Goal: Transaction & Acquisition: Purchase product/service

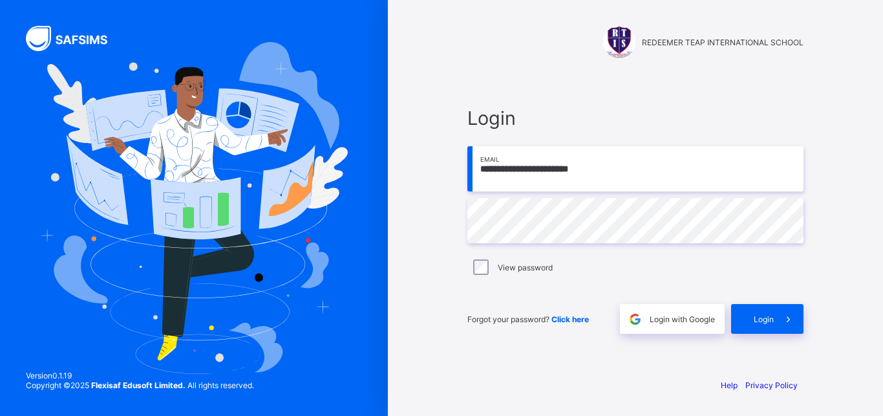
type input "**********"
click at [764, 319] on span "Login" at bounding box center [764, 319] width 20 height 10
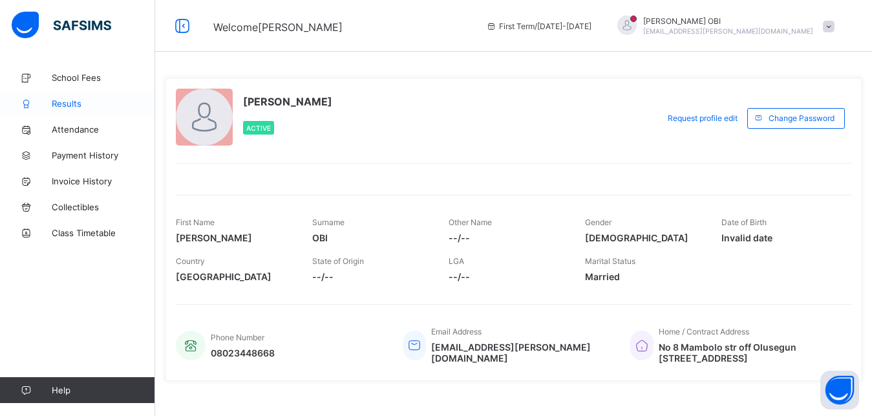
click at [69, 102] on span "Results" at bounding box center [103, 103] width 103 height 10
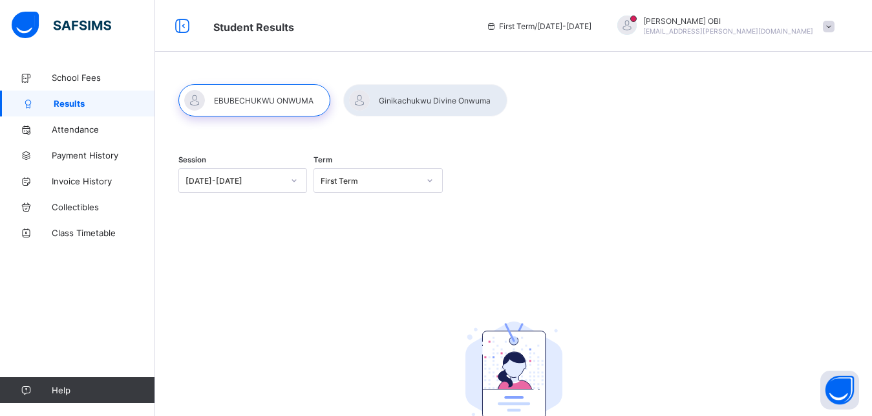
click at [428, 104] on div at bounding box center [425, 100] width 164 height 32
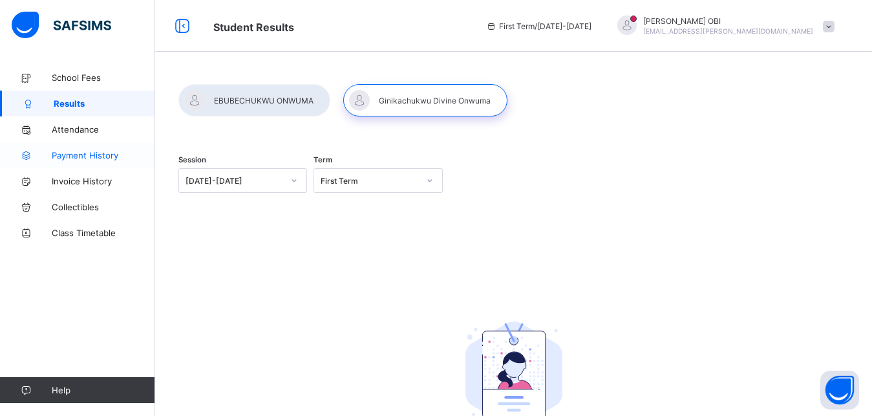
click at [86, 152] on span "Payment History" at bounding box center [103, 155] width 103 height 10
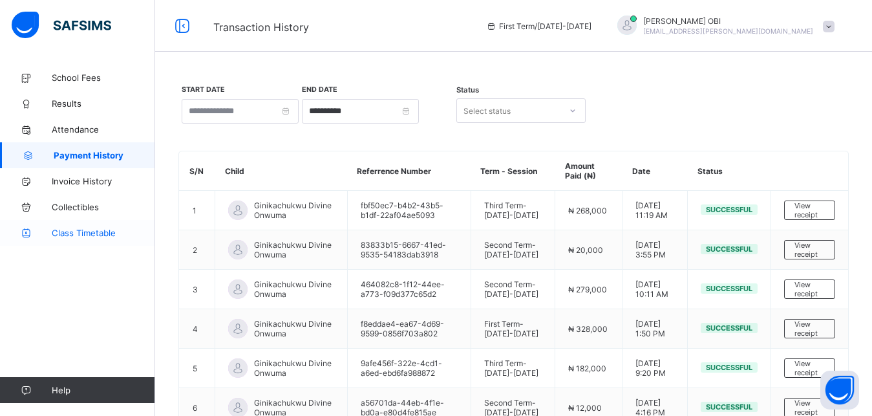
click at [92, 222] on link "Class Timetable" at bounding box center [77, 233] width 155 height 26
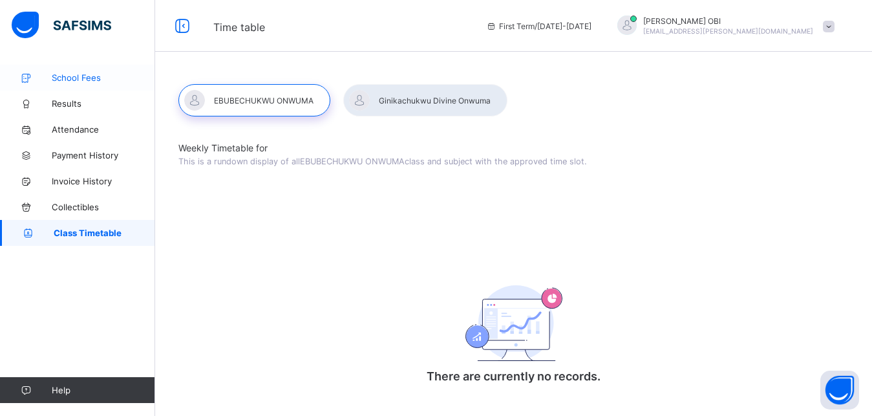
click at [68, 79] on span "School Fees" at bounding box center [103, 77] width 103 height 10
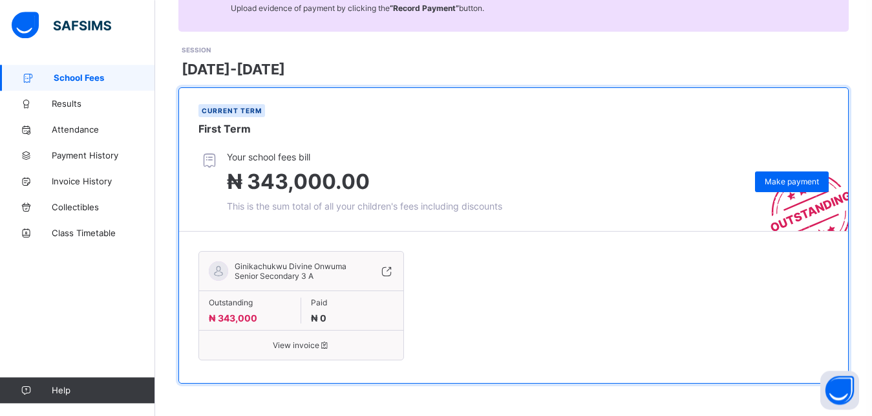
scroll to position [149, 0]
click at [293, 341] on span "View invoice" at bounding box center [301, 345] width 185 height 10
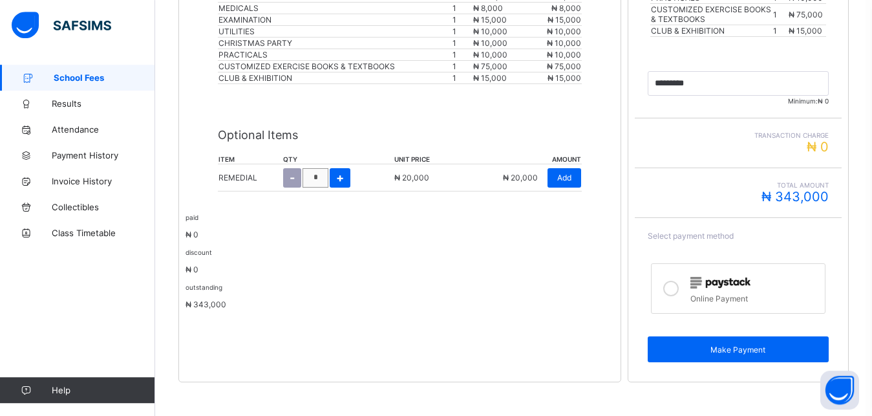
scroll to position [420, 0]
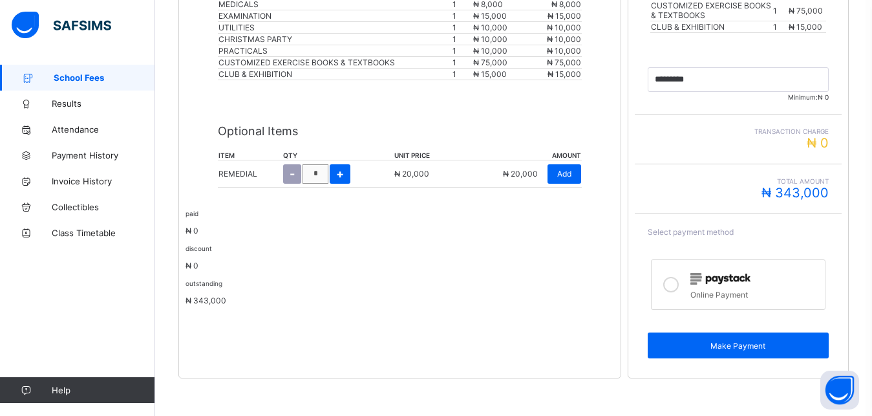
click at [674, 285] on icon at bounding box center [671, 285] width 16 height 16
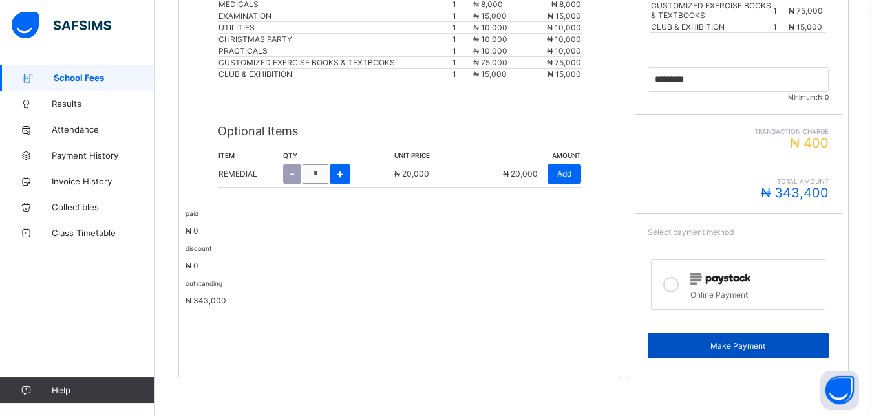
click at [746, 350] on div "Make Payment" at bounding box center [738, 345] width 181 height 26
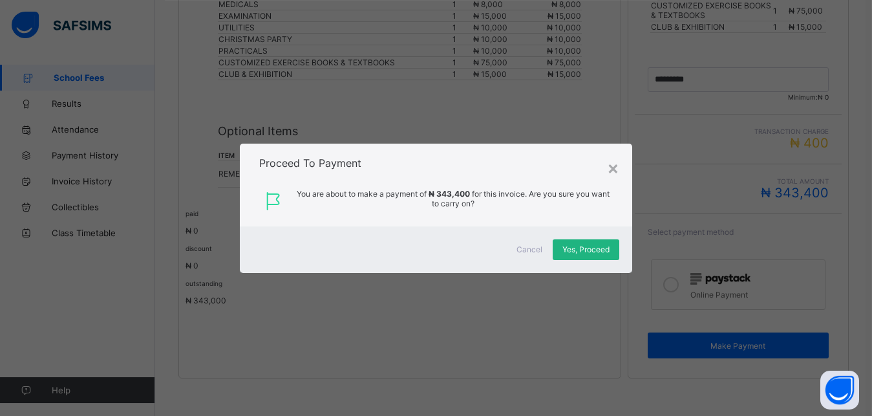
click at [585, 249] on span "Yes, Proceed" at bounding box center [585, 249] width 47 height 10
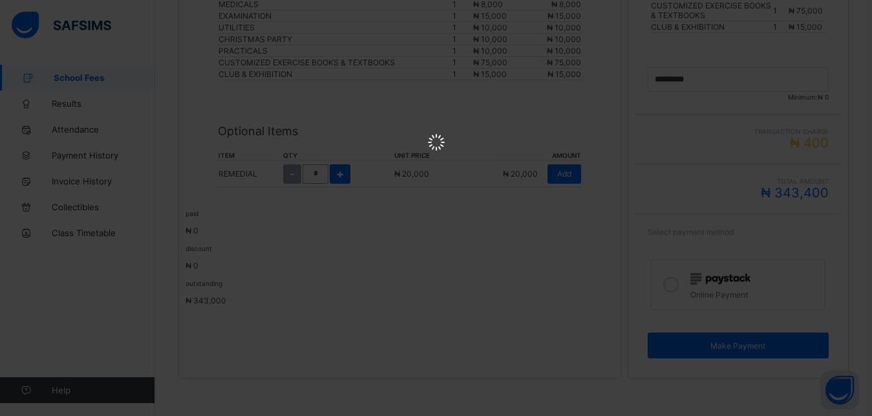
scroll to position [0, 0]
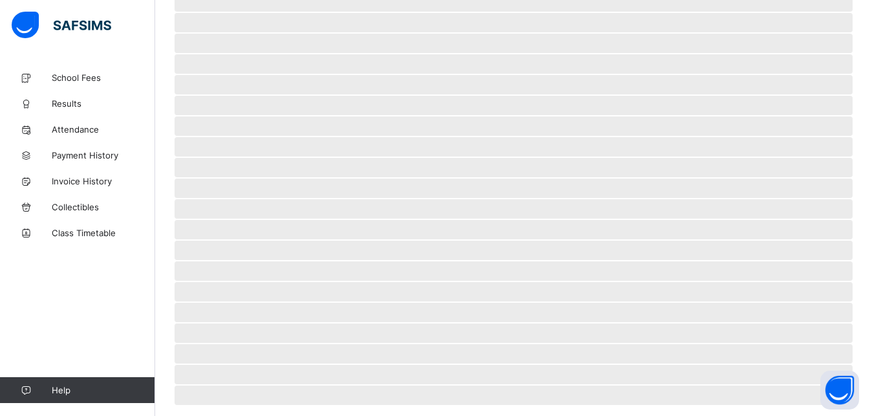
scroll to position [79, 0]
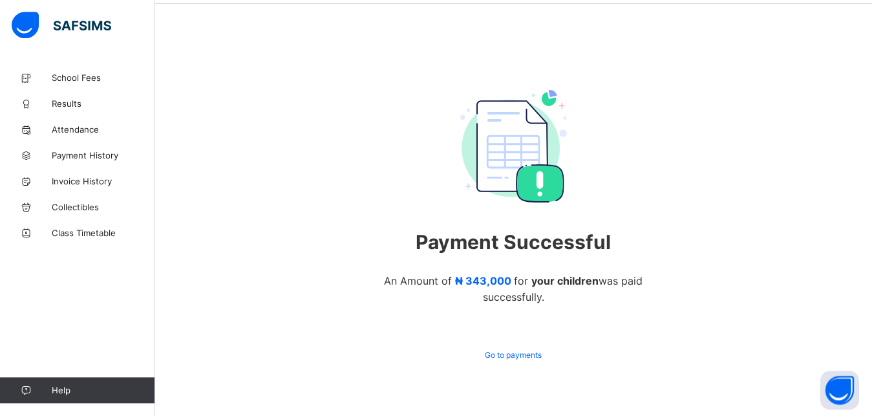
scroll to position [72, 0]
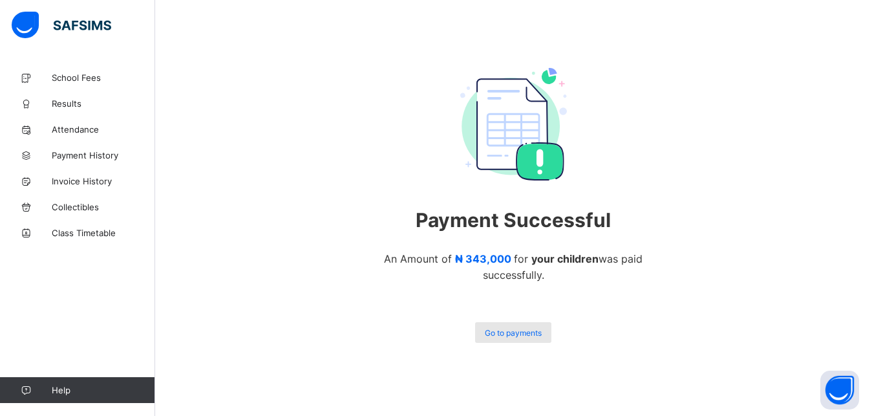
click at [536, 330] on span "Go to payments" at bounding box center [513, 333] width 57 height 10
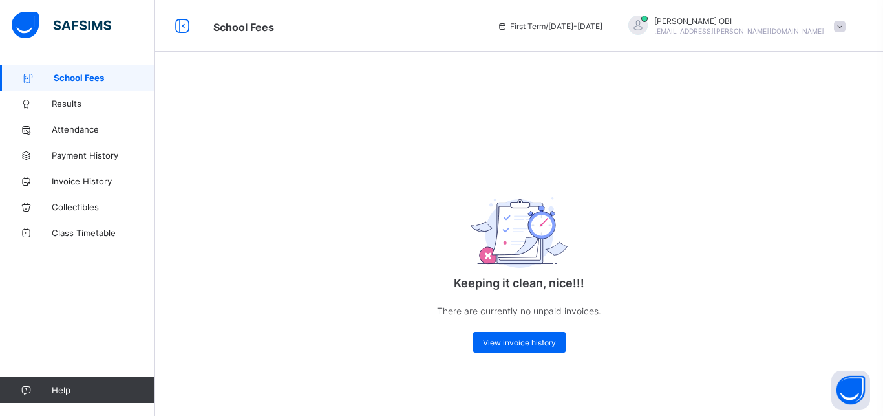
click at [65, 78] on span "School Fees" at bounding box center [104, 77] width 101 height 10
click at [93, 156] on span "Payment History" at bounding box center [103, 155] width 103 height 10
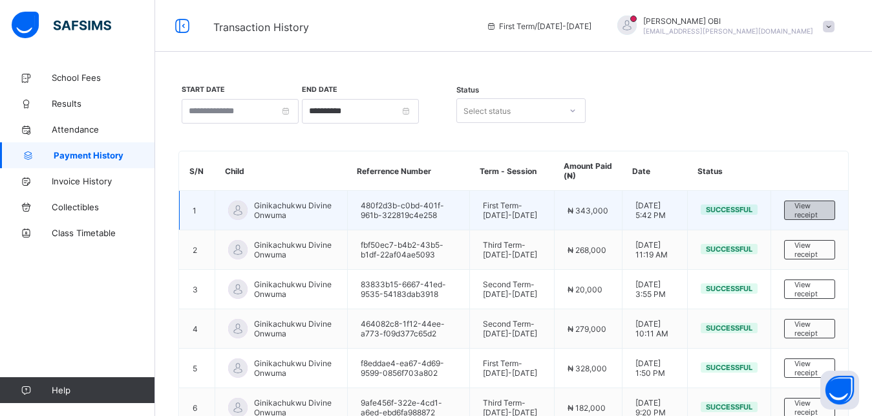
click at [825, 219] on span "View receipt" at bounding box center [809, 210] width 30 height 18
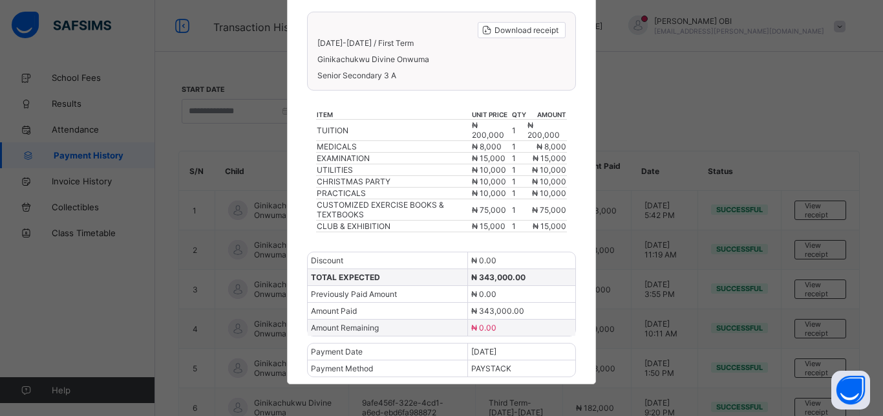
scroll to position [129, 0]
click at [519, 26] on span "Download receipt" at bounding box center [526, 30] width 64 height 10
click at [644, 71] on div "× REDEEMER TEAP INTERNATIONAL SCHOOL Download receipt [DATE]-[DATE] / First Ter…" at bounding box center [441, 208] width 883 height 416
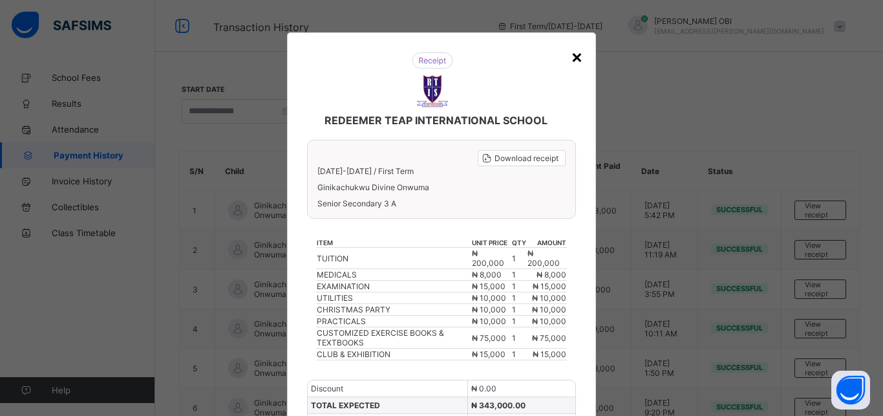
click at [571, 54] on div "×" at bounding box center [577, 56] width 12 height 22
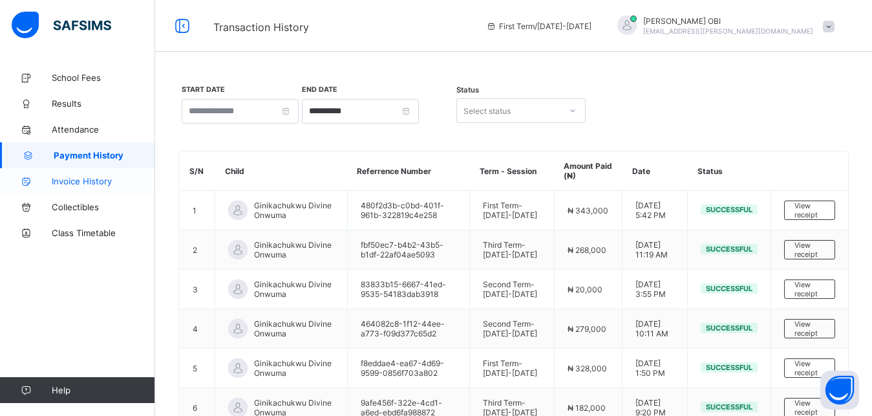
click at [90, 176] on span "Invoice History" at bounding box center [103, 181] width 103 height 10
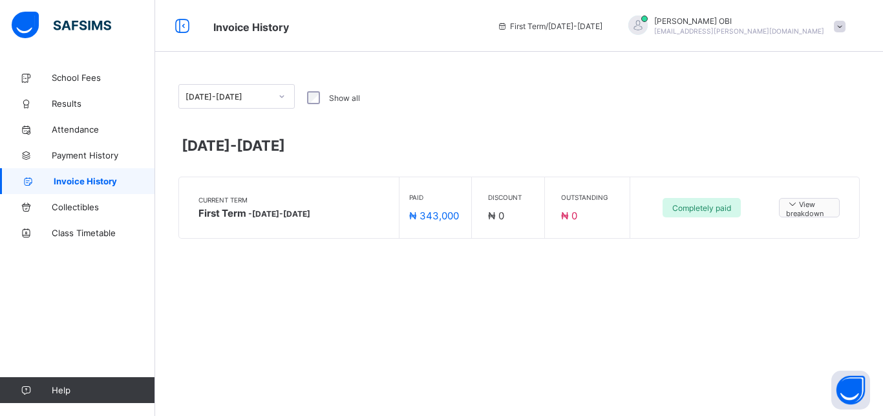
click at [808, 212] on span "View breakdown" at bounding box center [809, 208] width 47 height 20
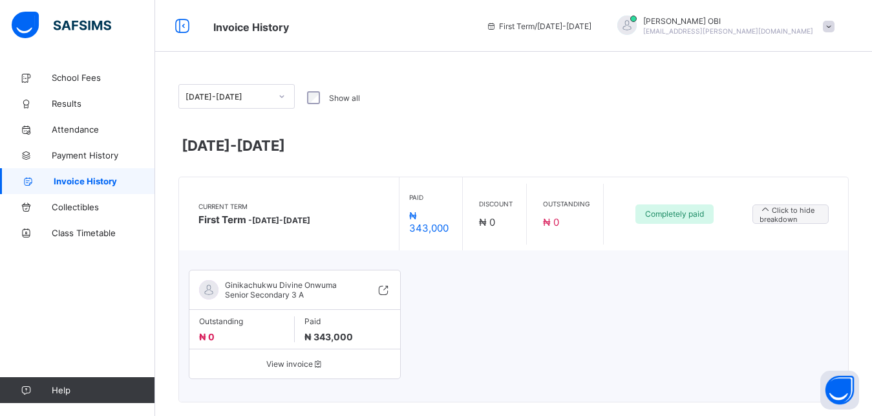
click at [834, 28] on span at bounding box center [829, 27] width 12 height 12
click at [799, 128] on span "Logout" at bounding box center [792, 127] width 85 height 15
